Goal: Task Accomplishment & Management: Manage account settings

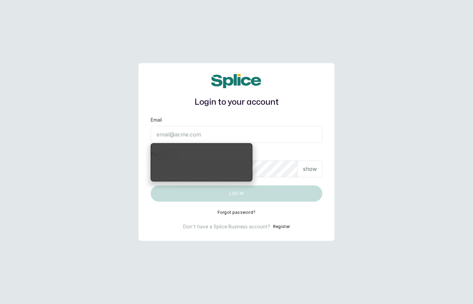
click at [275, 136] on input "Email" at bounding box center [237, 134] width 172 height 17
type input "layo@withsplice.com"
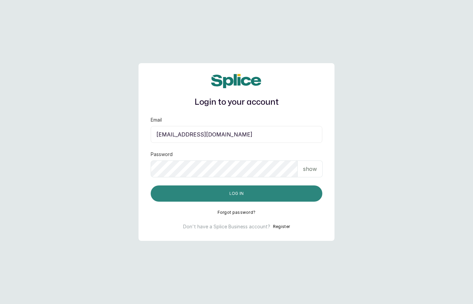
click at [247, 190] on button "Log in" at bounding box center [237, 193] width 172 height 16
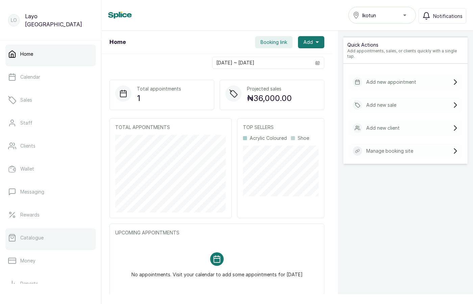
scroll to position [82, 0]
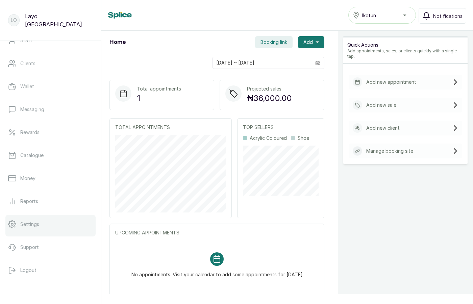
click at [30, 217] on link "Settings" at bounding box center [50, 224] width 90 height 19
